Goal: Task Accomplishment & Management: Manage account settings

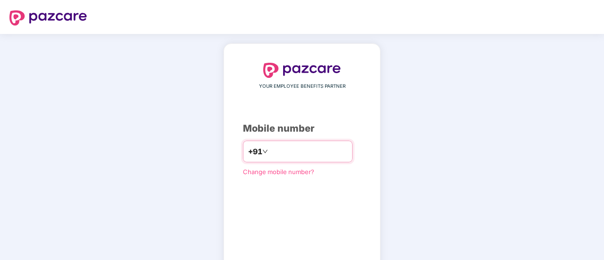
type input "**********"
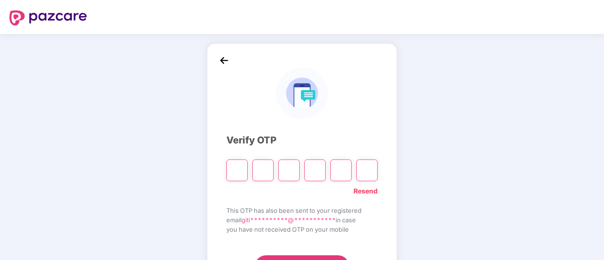
type input "*"
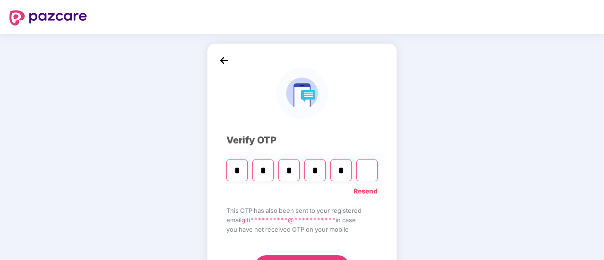
type input "*"
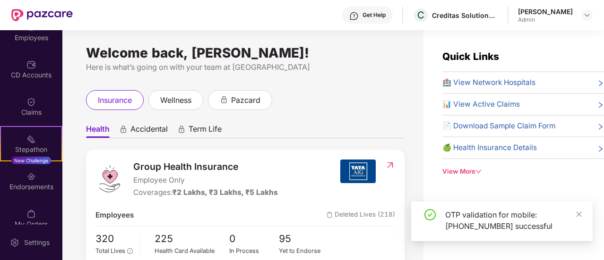
scroll to position [103, 0]
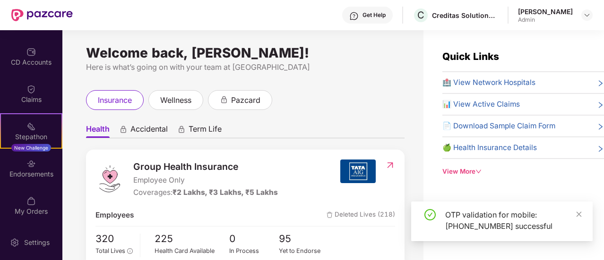
click at [496, 81] on span "🏥 View Network Hospitals" at bounding box center [488, 82] width 93 height 11
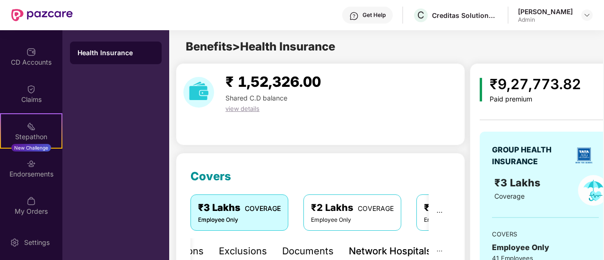
click at [363, 125] on div "₹ 1,52,326.00 Shared C.D balance view details" at bounding box center [320, 104] width 289 height 82
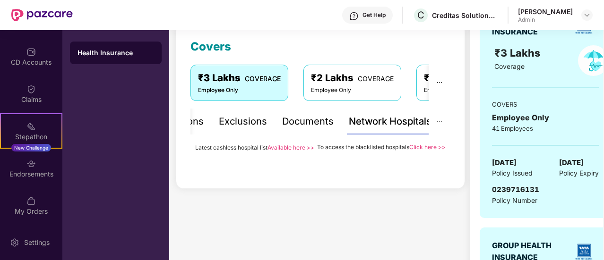
scroll to position [142, 0]
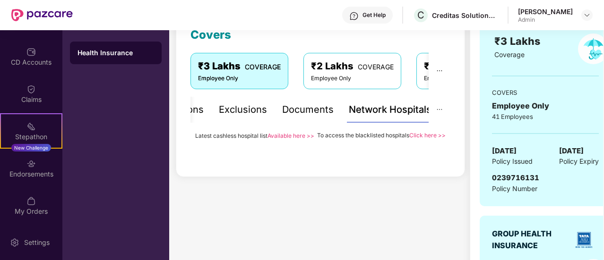
click at [288, 137] on link "Available here >>" at bounding box center [290, 135] width 47 height 7
